Goal: Transaction & Acquisition: Purchase product/service

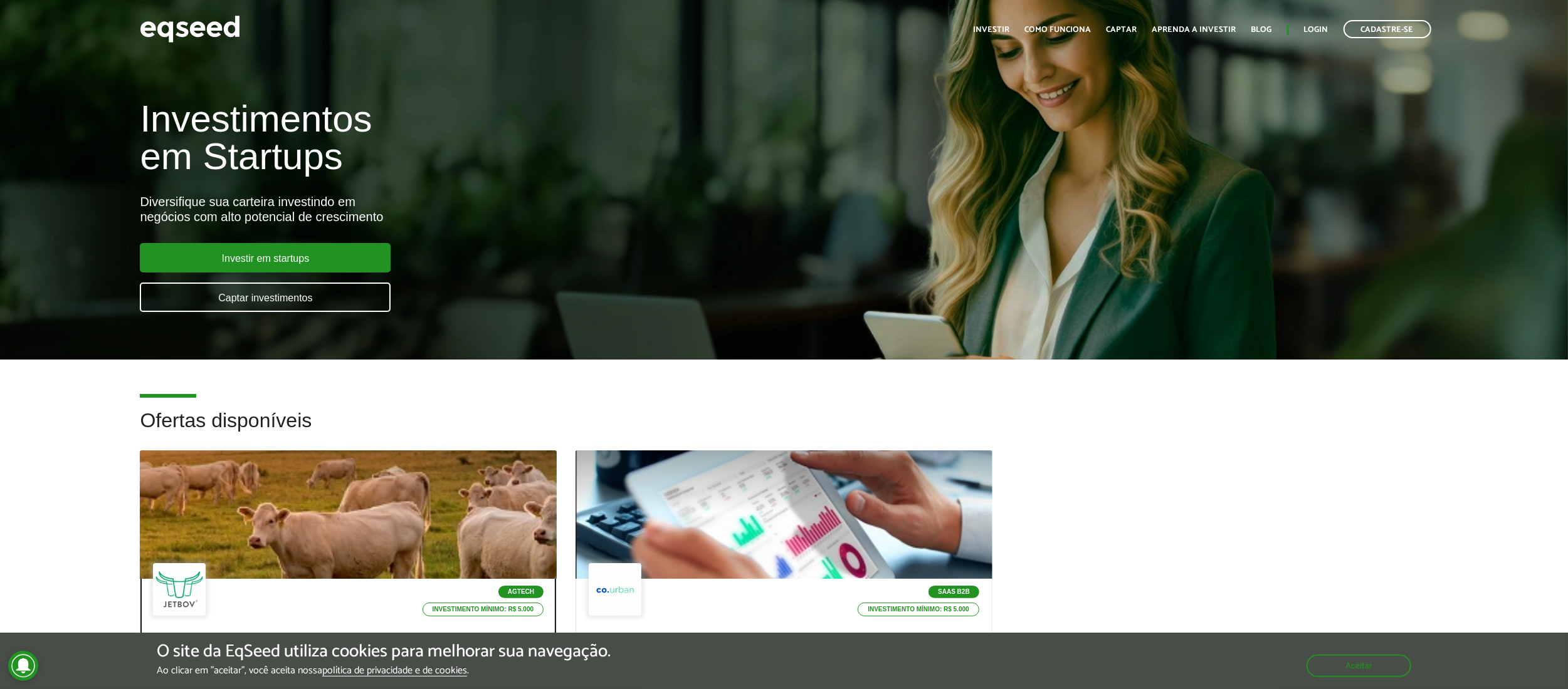
click at [360, 492] on div at bounding box center [348, 515] width 500 height 154
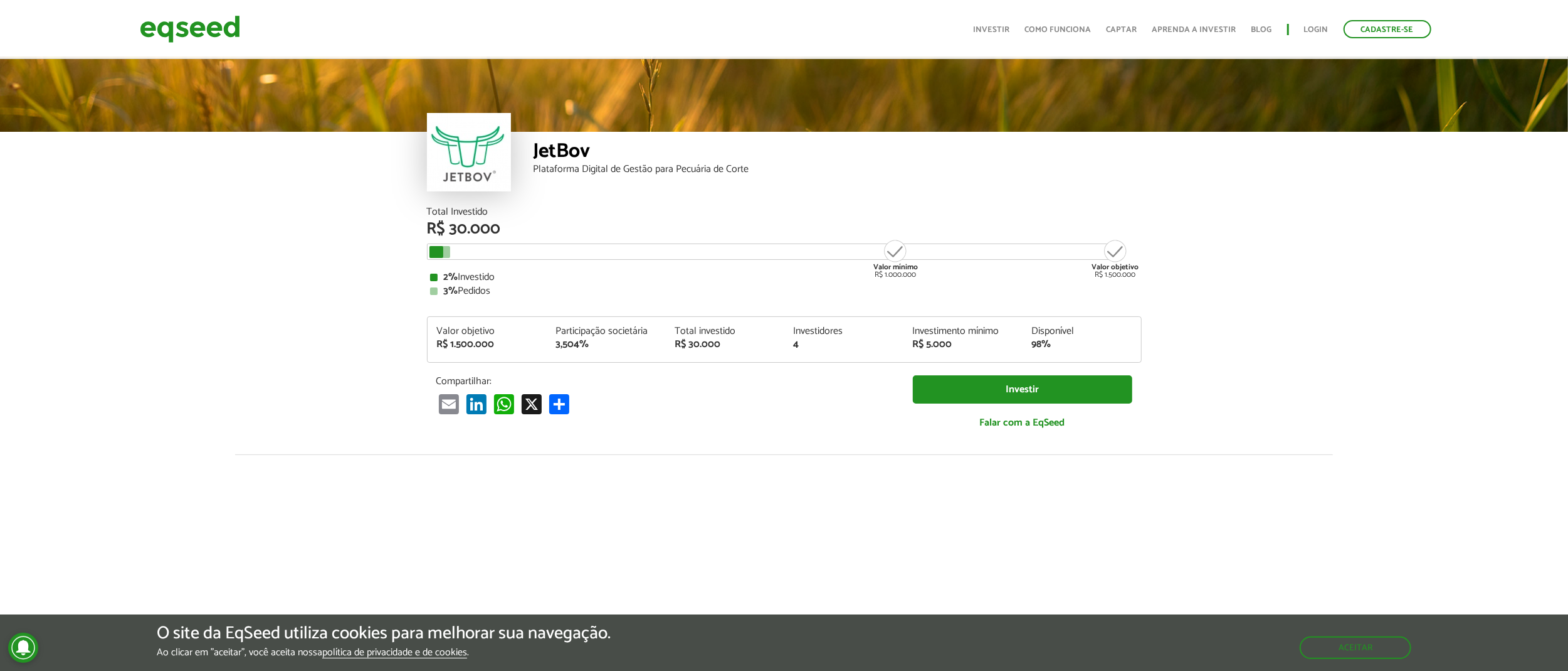
scroll to position [1692, 0]
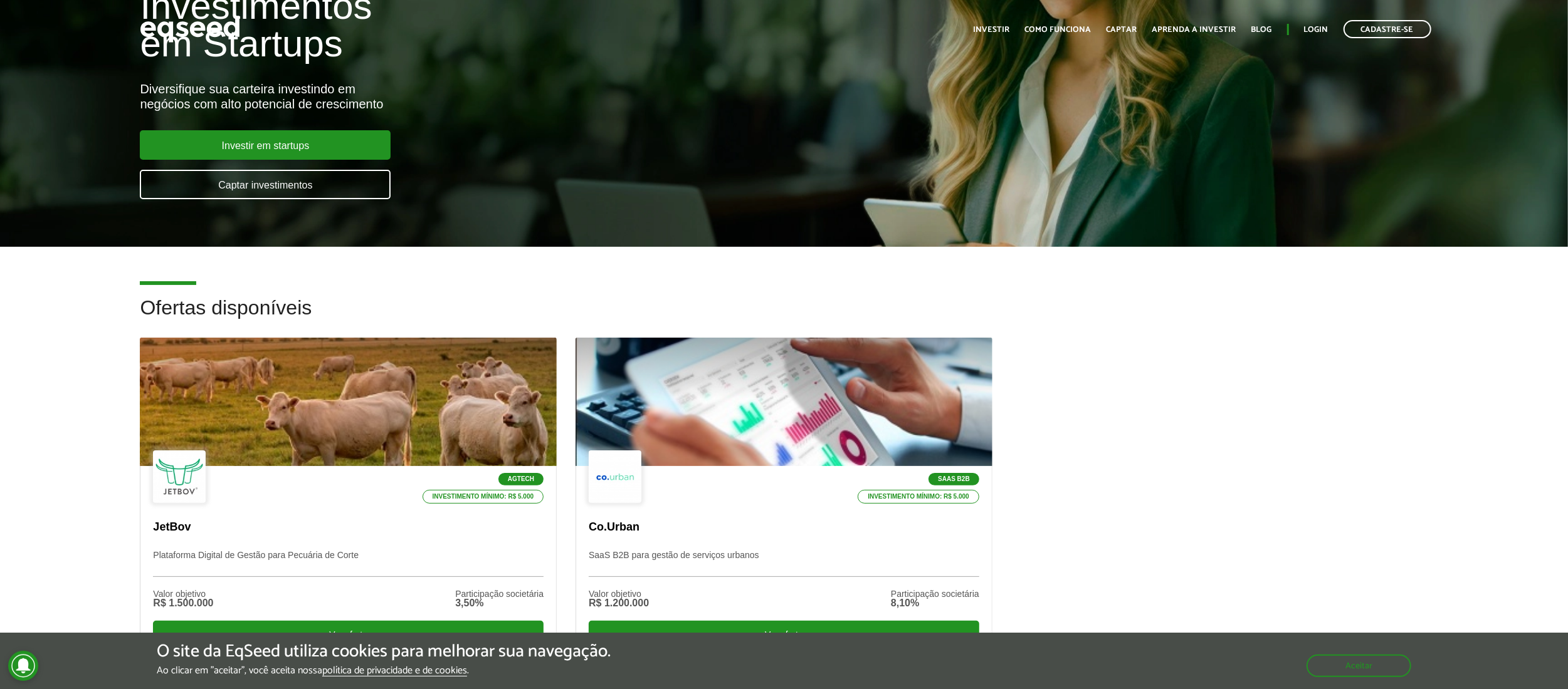
scroll to position [213, 0]
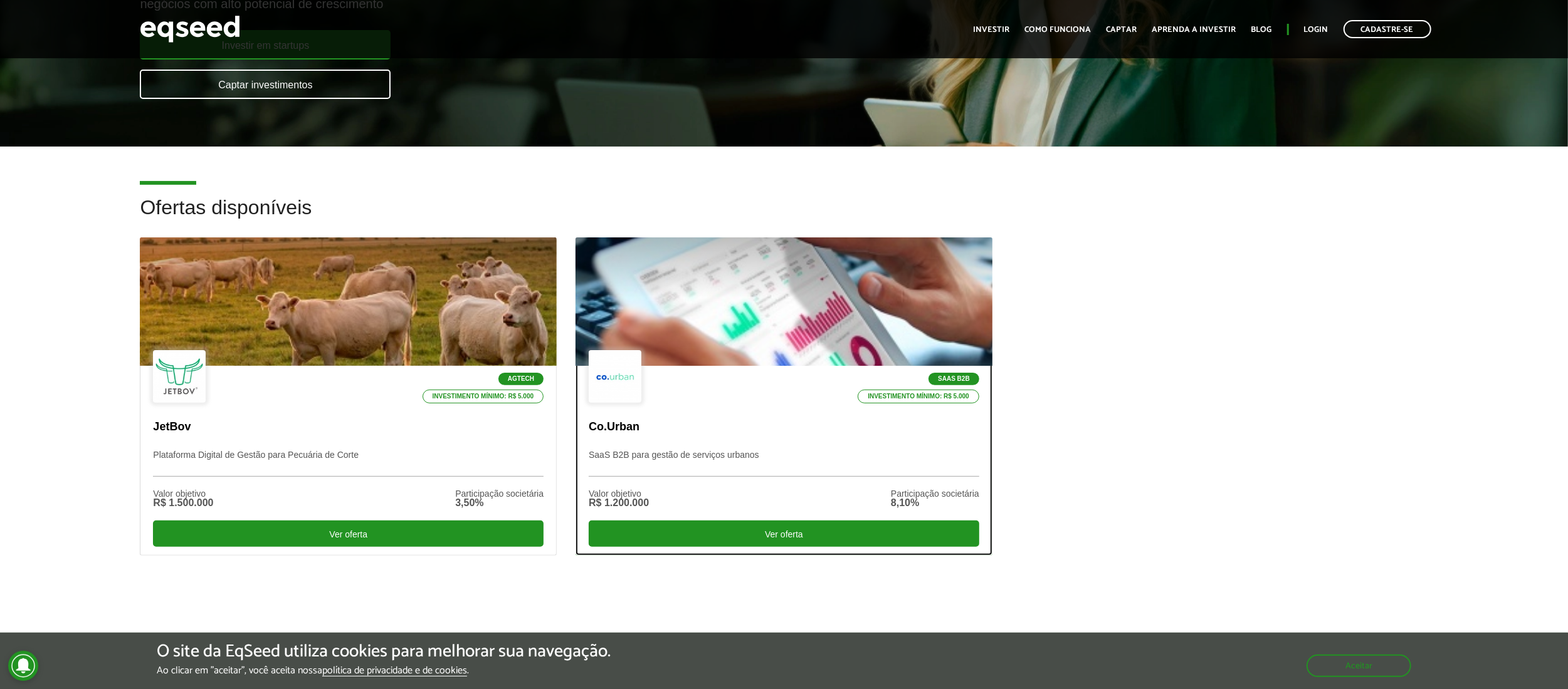
click at [721, 260] on div at bounding box center [784, 302] width 500 height 154
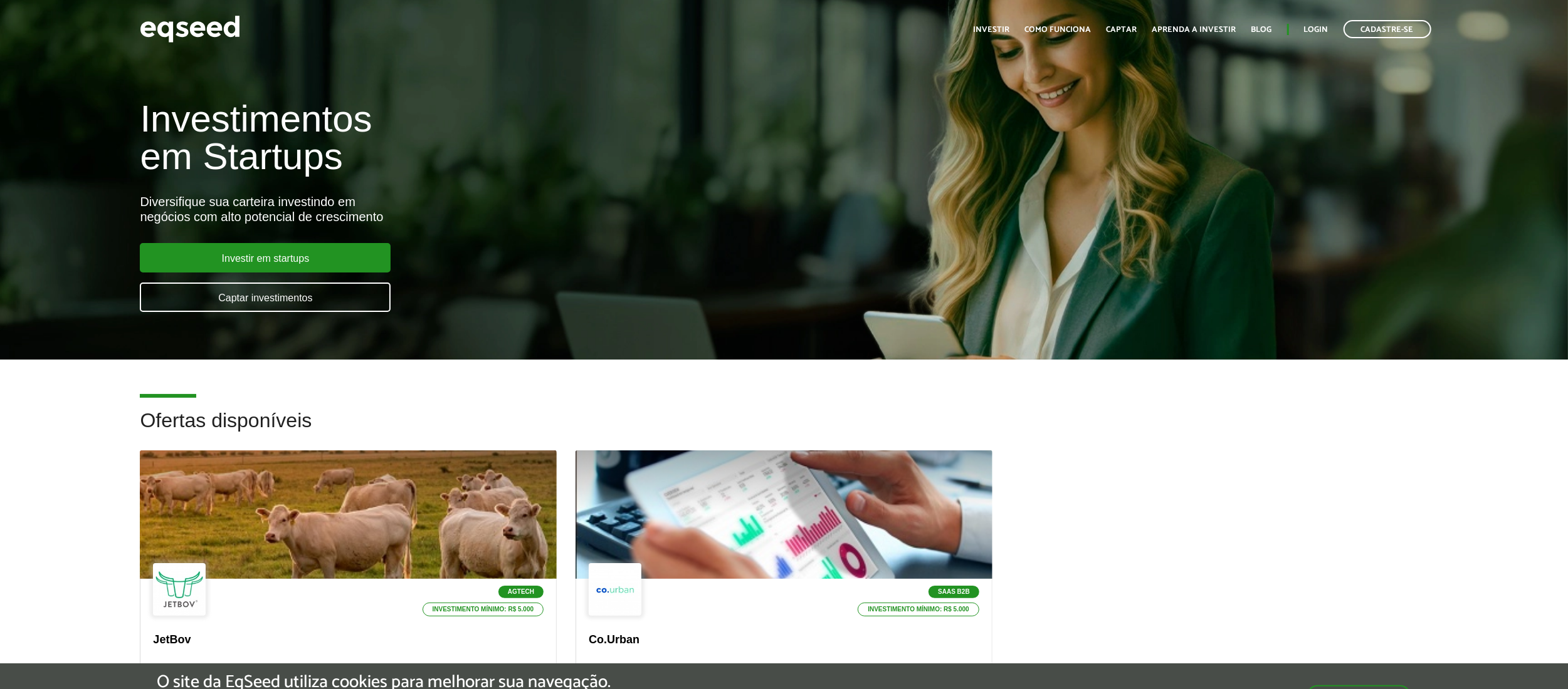
scroll to position [198, 0]
